Goal: Task Accomplishment & Management: Manage account settings

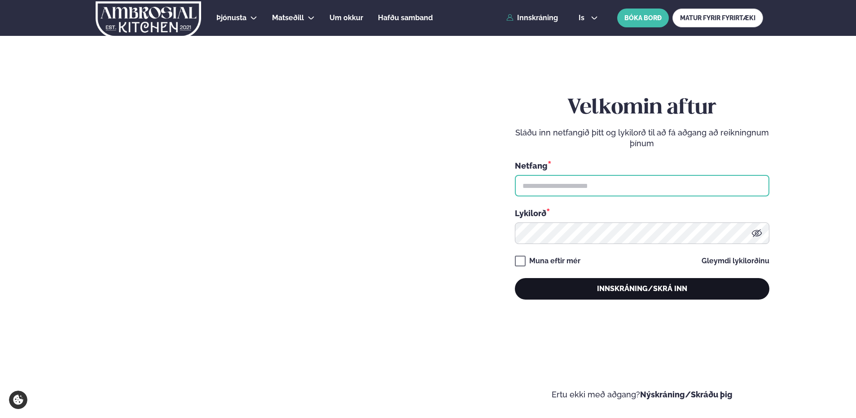
type input "**********"
click at [633, 286] on button "Innskráning/Skrá inn" at bounding box center [642, 289] width 255 height 22
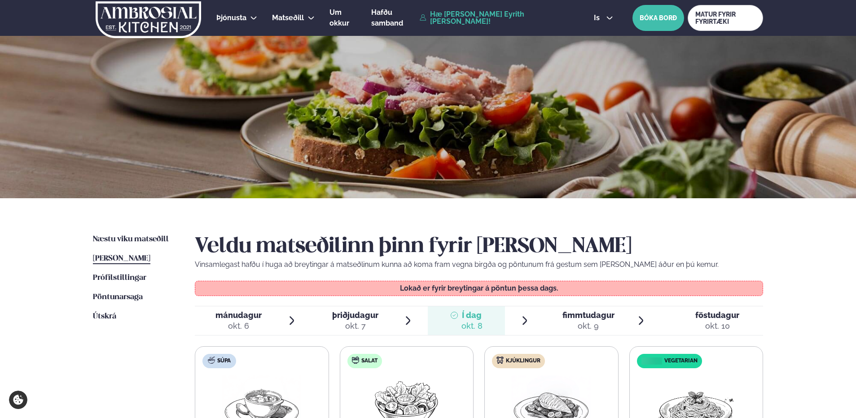
click at [589, 326] on div "okt. 9" at bounding box center [588, 326] width 52 height 11
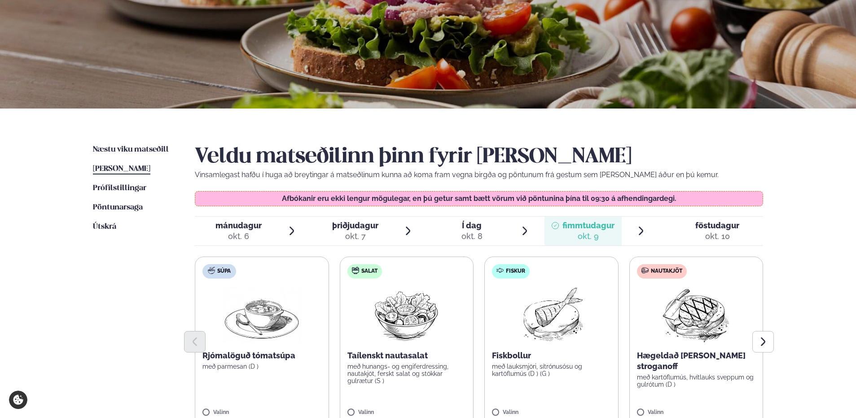
scroll to position [135, 0]
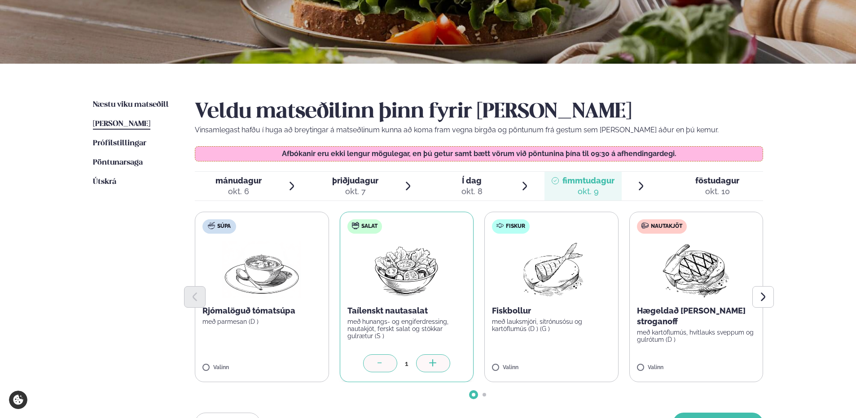
click at [371, 364] on div at bounding box center [380, 364] width 34 height 18
click at [371, 364] on label "Salat Taílenskt nautasalat með hunangs- og engiferdressing, nautakjöt, ferskt s…" at bounding box center [407, 297] width 134 height 171
click at [371, 364] on div at bounding box center [380, 364] width 34 height 18
click at [371, 364] on label "Salat Taílenskt nautasalat með hunangs- og engiferdressing, nautakjöt, ferskt s…" at bounding box center [407, 297] width 134 height 171
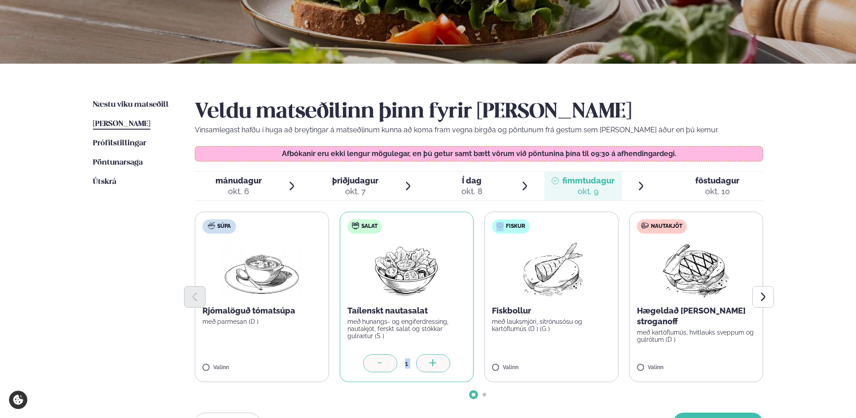
click at [384, 363] on icon at bounding box center [380, 364] width 9 height 9
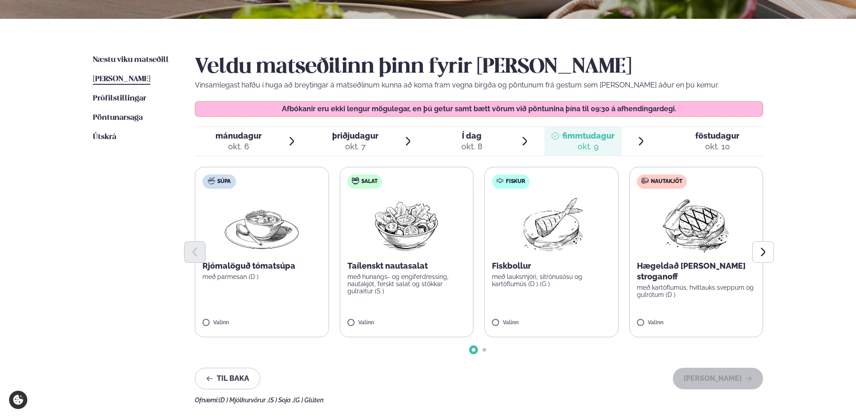
click at [404, 357] on div "Veldu matseðilinn þinn fyrir [PERSON_NAME] Vinsamlegast hafðu í huga að breytin…" at bounding box center [479, 229] width 568 height 349
